Goal: Information Seeking & Learning: Learn about a topic

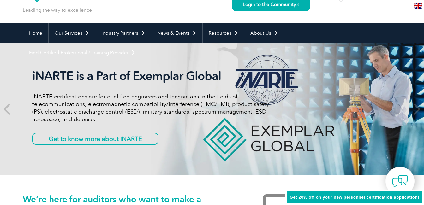
scroll to position [32, 0]
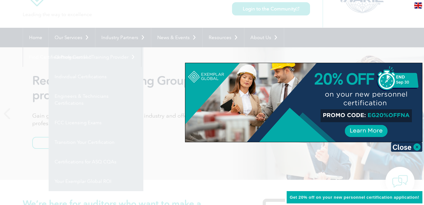
click at [377, 50] on div at bounding box center [212, 102] width 424 height 205
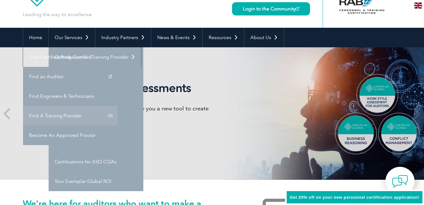
click at [118, 106] on link "Find A Training Provider" at bounding box center [70, 116] width 95 height 20
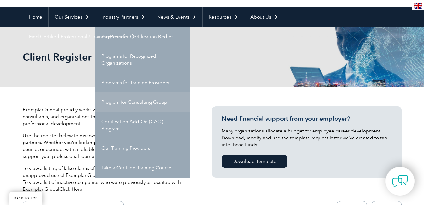
scroll to position [63, 0]
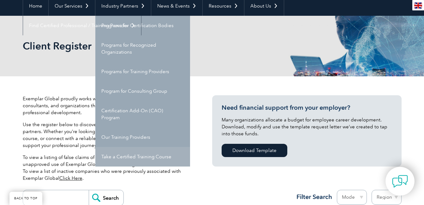
click at [132, 158] on link "Take a Certified Training Course" at bounding box center [142, 157] width 95 height 20
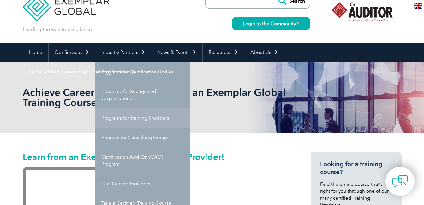
scroll to position [32, 0]
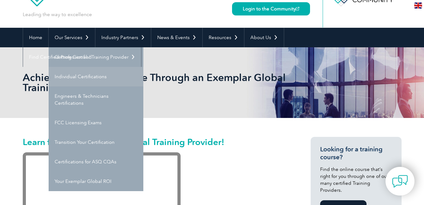
click at [81, 78] on link "Individual Certifications" at bounding box center [96, 77] width 95 height 20
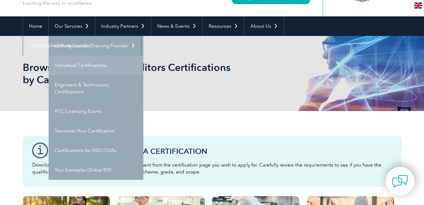
scroll to position [32, 0]
